Goal: Obtain resource: Download file/media

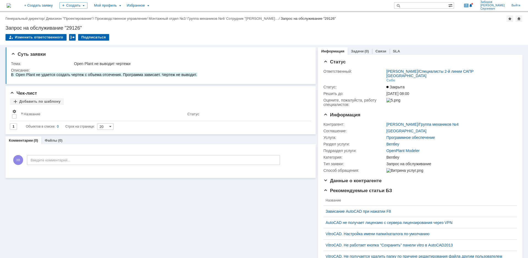
click at [11, 7] on img at bounding box center [9, 5] width 4 height 4
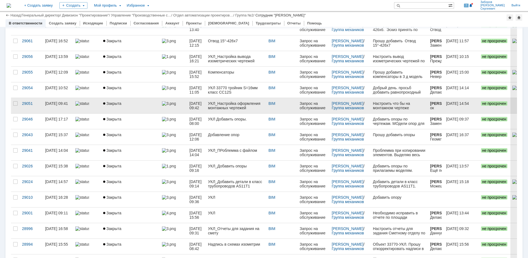
click at [253, 109] on div "УКЛ_Настройка оформления монтажных чертежей" at bounding box center [236, 105] width 56 height 9
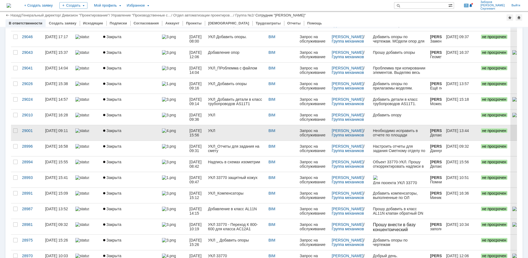
click at [223, 135] on link "УКЛ" at bounding box center [236, 132] width 60 height 15
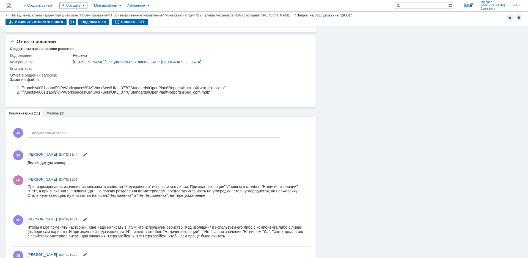
click at [54, 114] on link "Файлы" at bounding box center [53, 113] width 13 height 4
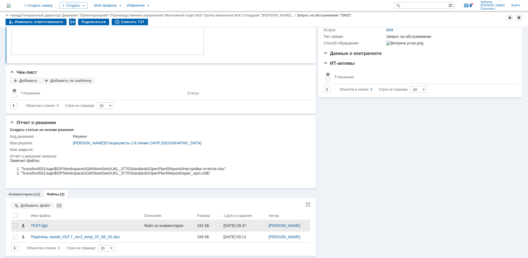
click at [23, 225] on span at bounding box center [23, 226] width 4 height 4
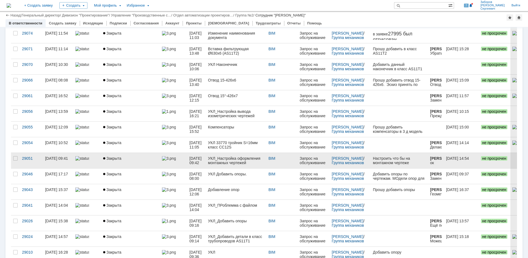
click at [232, 156] on div "УКЛ_Настройка оформления монтажных чертежей" at bounding box center [236, 160] width 56 height 9
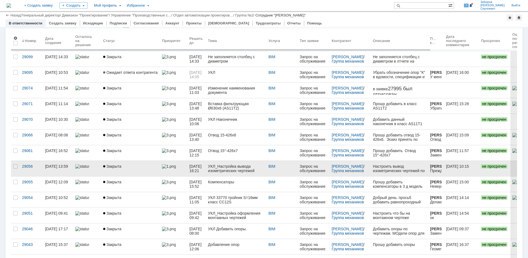
click at [224, 167] on div "УКЛ_Настройка вывода изометрических чертежей" at bounding box center [236, 168] width 56 height 9
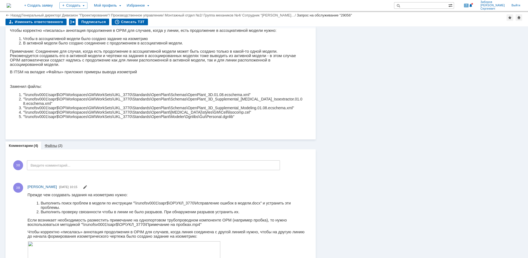
click at [53, 146] on link "Файлы" at bounding box center [51, 146] width 13 height 4
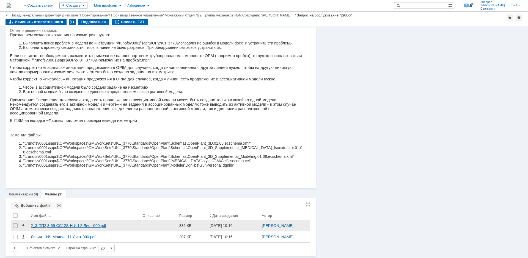
click at [63, 225] on div "2_3-ПП2,3-55-СС12S-Н ИЧ 2-Лист-000.pdf" at bounding box center [84, 226] width 107 height 4
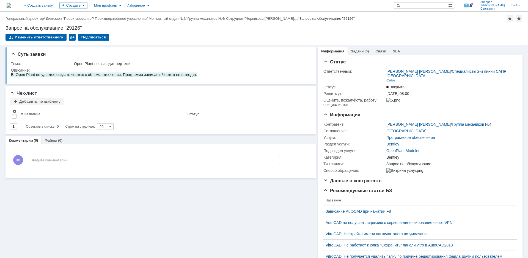
click at [11, 7] on img at bounding box center [9, 5] width 4 height 4
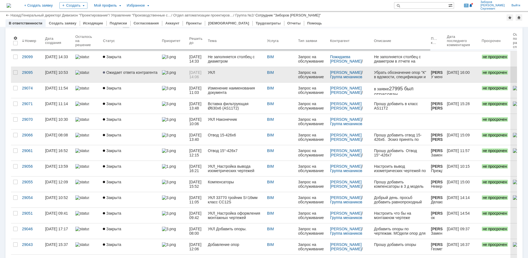
click at [223, 75] on link "УКЛ" at bounding box center [235, 74] width 59 height 15
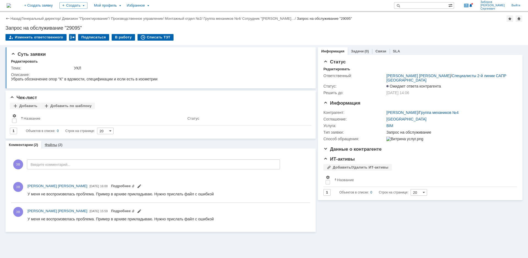
click at [50, 144] on link "Файлы" at bounding box center [51, 145] width 13 height 4
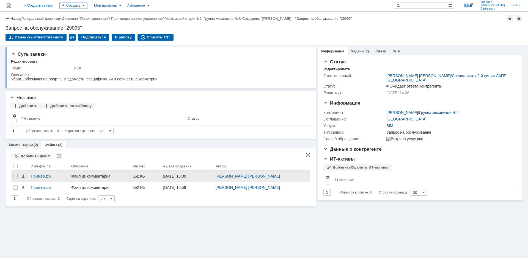
click at [39, 175] on div "Пример.zip" at bounding box center [49, 176] width 36 height 4
